Goal: Information Seeking & Learning: Understand process/instructions

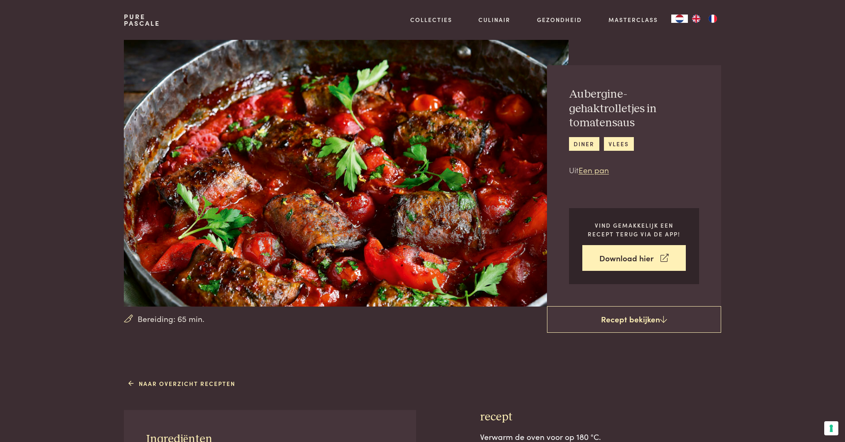
click at [578, 176] on p "Uit Een pan" at bounding box center [634, 170] width 130 height 12
click at [585, 172] on link "Een pan" at bounding box center [593, 169] width 30 height 11
click at [605, 171] on link "Een pan" at bounding box center [593, 169] width 30 height 11
click at [603, 170] on link "Een pan" at bounding box center [593, 169] width 30 height 11
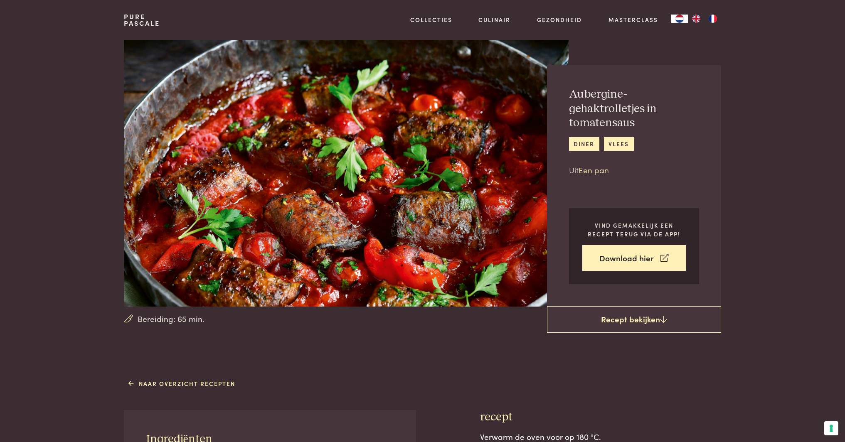
click at [603, 170] on link "Een pan" at bounding box center [593, 169] width 30 height 11
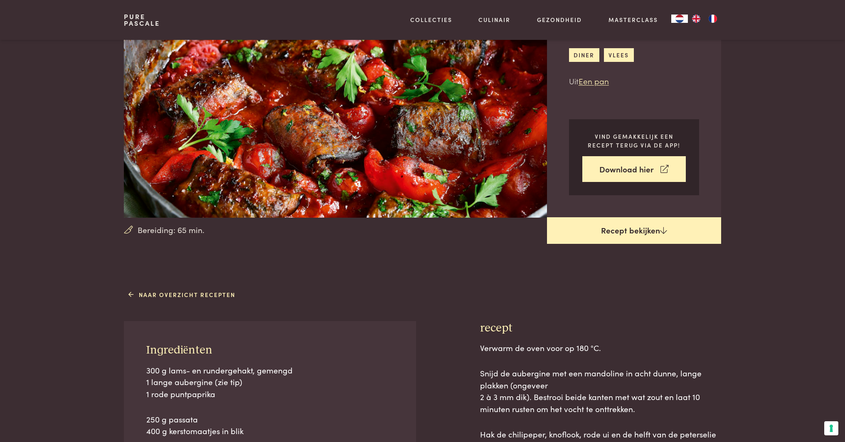
click at [614, 221] on link "Recept bekijken" at bounding box center [634, 230] width 174 height 27
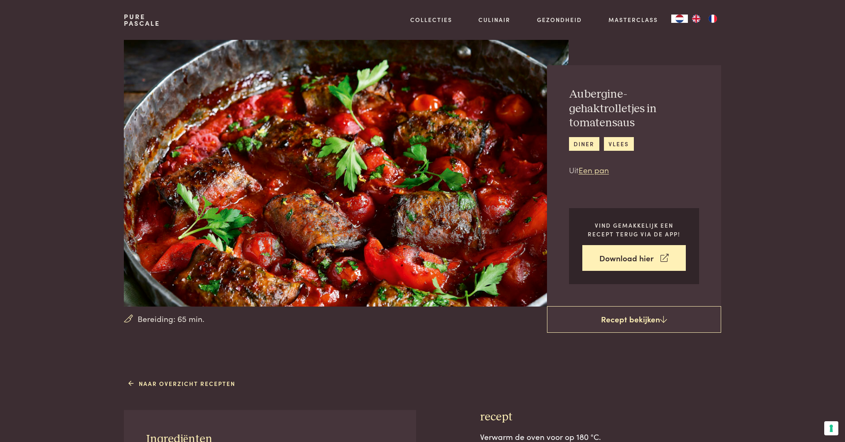
click at [129, 16] on link "Pure Pascale" at bounding box center [142, 19] width 36 height 13
